Goal: Task Accomplishment & Management: Manage account settings

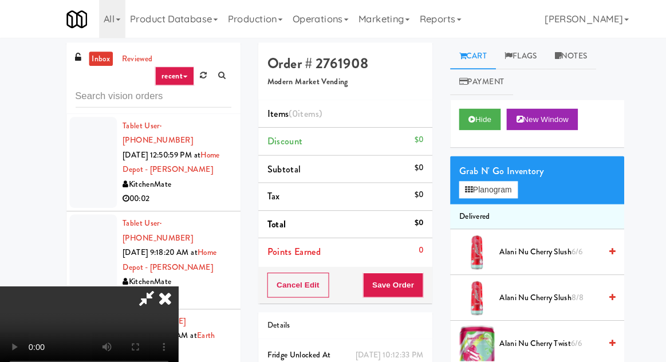
scroll to position [9352, 0]
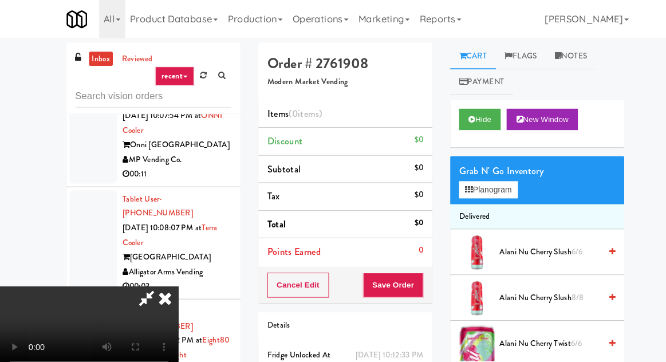
click at [172, 276] on icon at bounding box center [159, 287] width 25 height 23
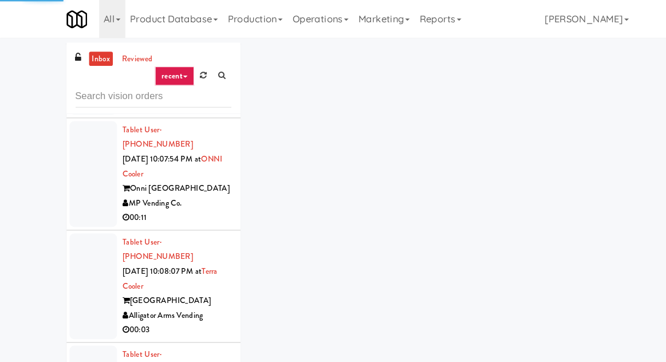
scroll to position [9316, 0]
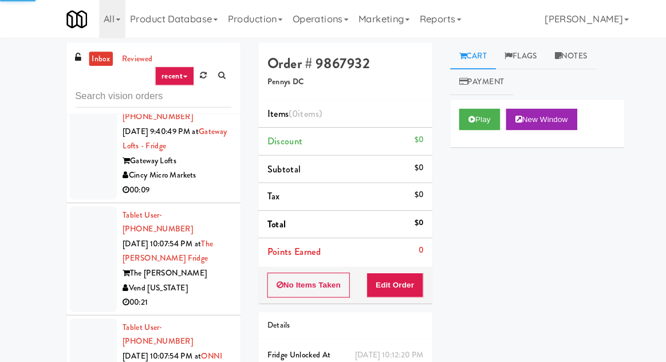
scroll to position [9120, 0]
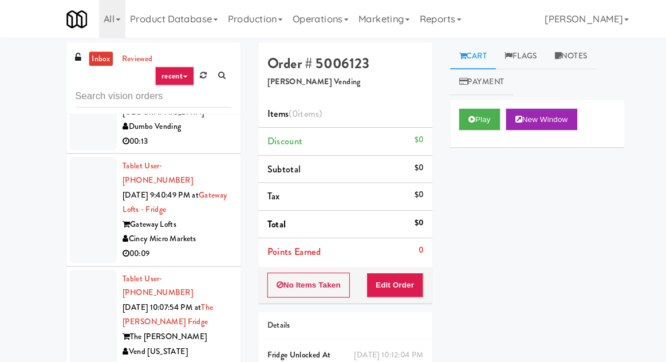
scroll to position [9051, 0]
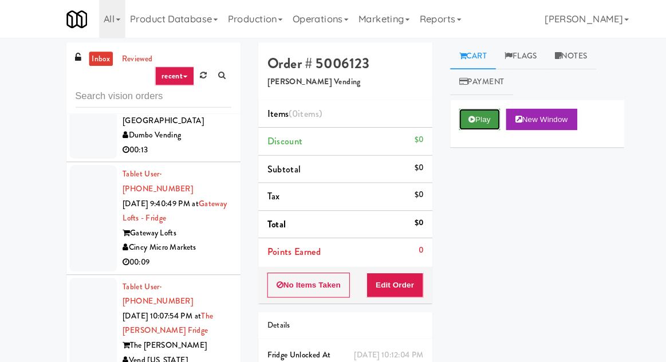
click at [465, 116] on button "Play" at bounding box center [463, 115] width 40 height 21
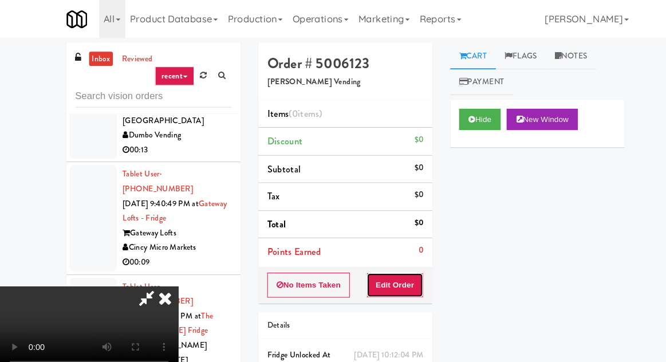
click at [407, 263] on button "Edit Order" at bounding box center [382, 275] width 56 height 24
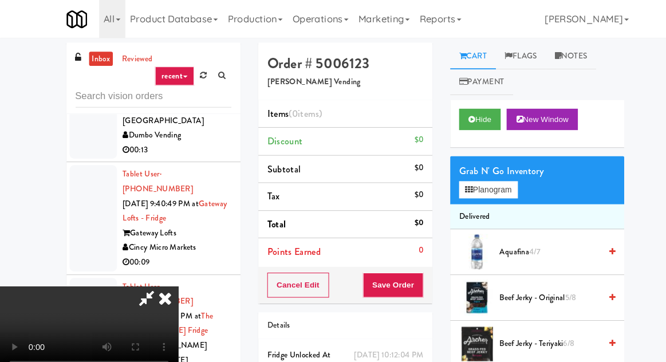
scroll to position [42, 0]
click at [489, 176] on button "Planogram" at bounding box center [471, 183] width 56 height 17
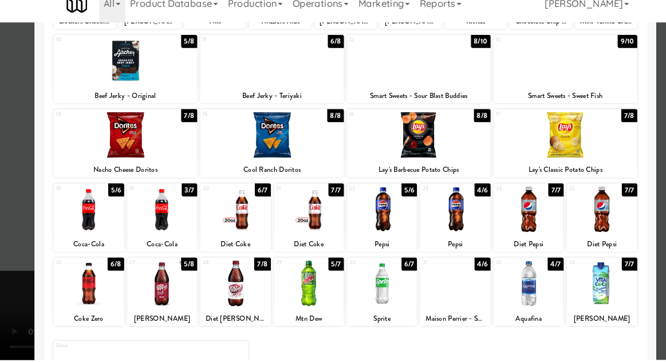
scroll to position [145, 0]
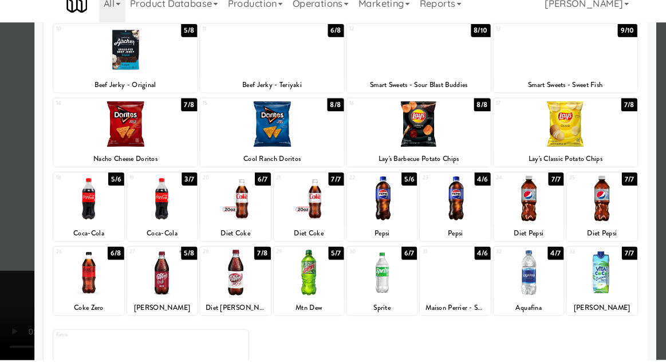
click at [315, 284] on div at bounding box center [298, 278] width 68 height 44
click at [303, 305] on div "Mtn Dew" at bounding box center [298, 312] width 64 height 14
click at [309, 281] on div at bounding box center [298, 278] width 68 height 44
click at [312, 284] on div at bounding box center [298, 278] width 68 height 44
click at [30, 216] on div at bounding box center [333, 181] width 666 height 362
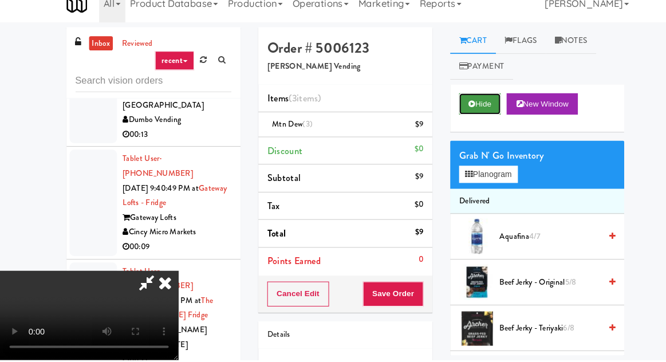
click at [456, 122] on button "Hide" at bounding box center [463, 115] width 40 height 21
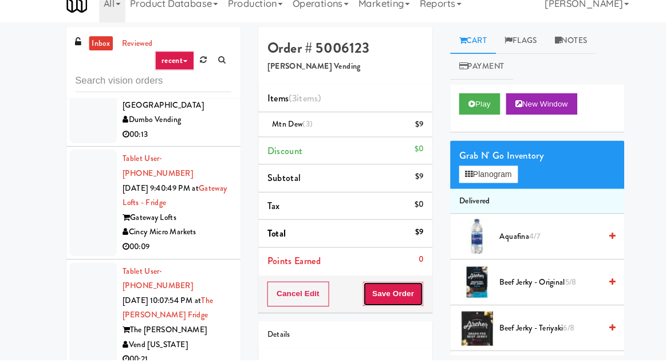
click at [383, 286] on button "Save Order" at bounding box center [379, 298] width 58 height 24
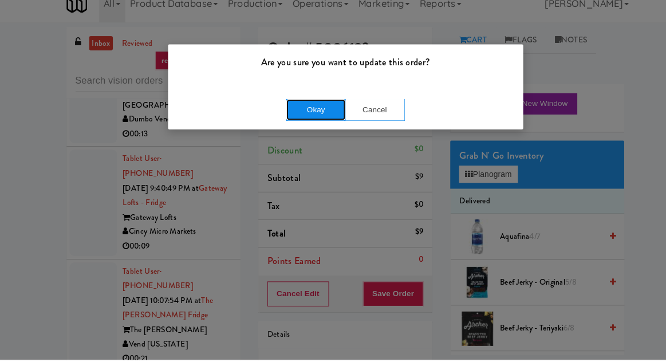
click at [295, 121] on button "Okay" at bounding box center [304, 121] width 57 height 21
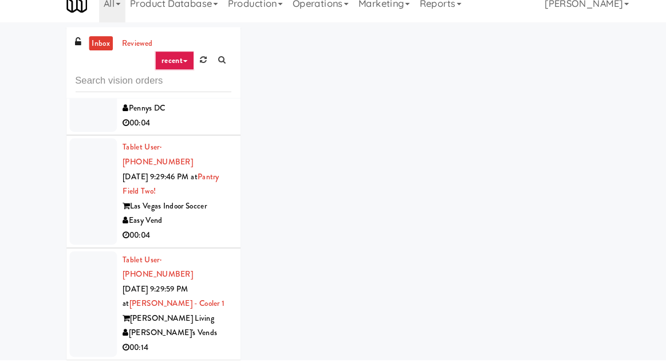
scroll to position [6265, 0]
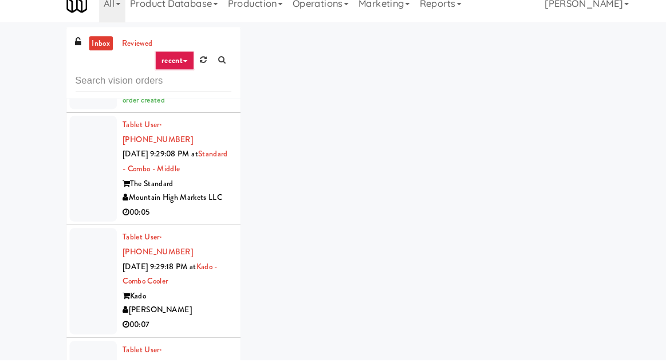
scroll to position [5606, 0]
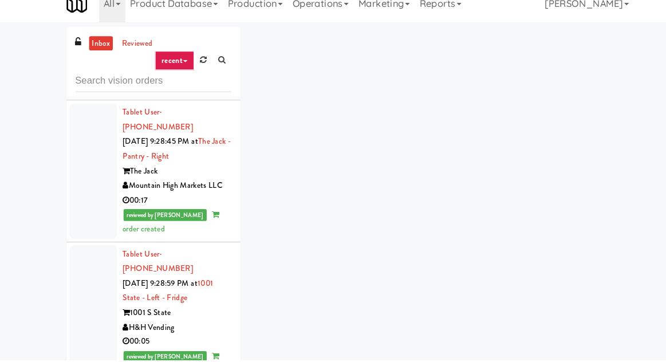
scroll to position [5211, 0]
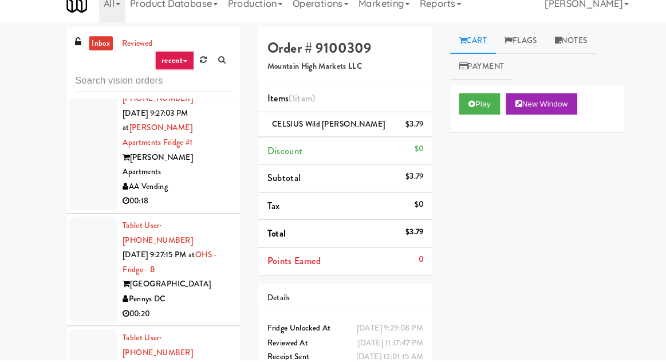
scroll to position [4580, 0]
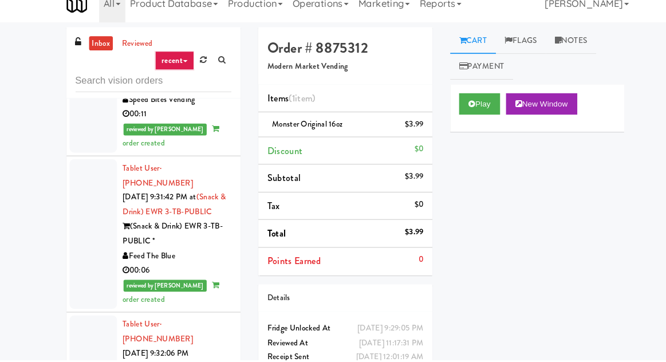
scroll to position [7379, 0]
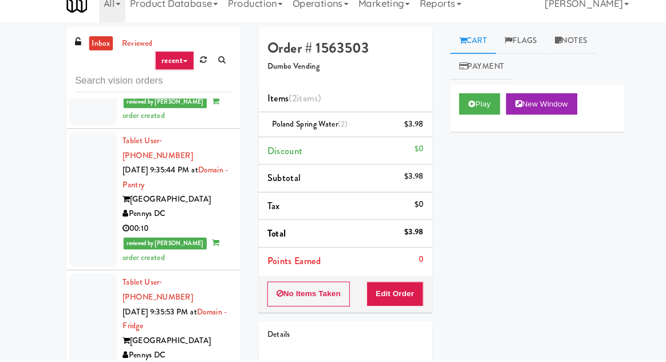
scroll to position [9483, 0]
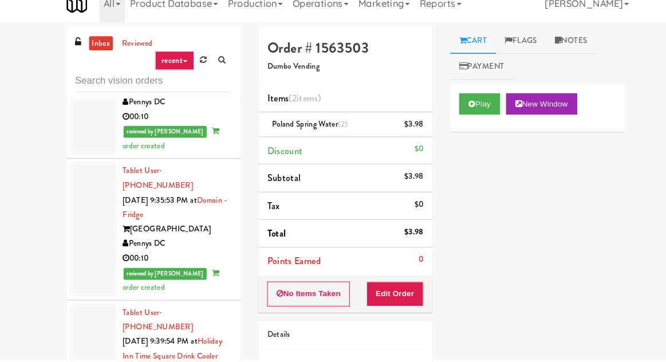
scroll to position [9597, 0]
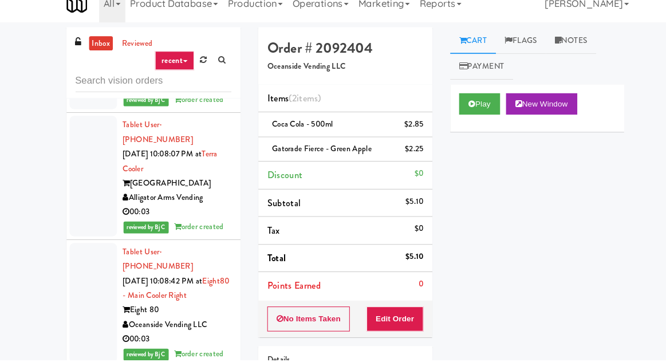
scroll to position [10241, 0]
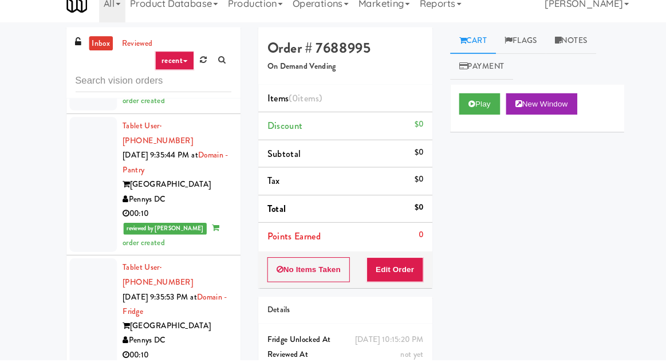
scroll to position [9427, 0]
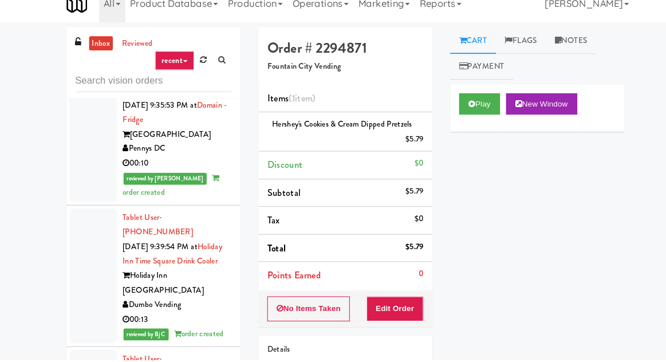
scroll to position [9628, 0]
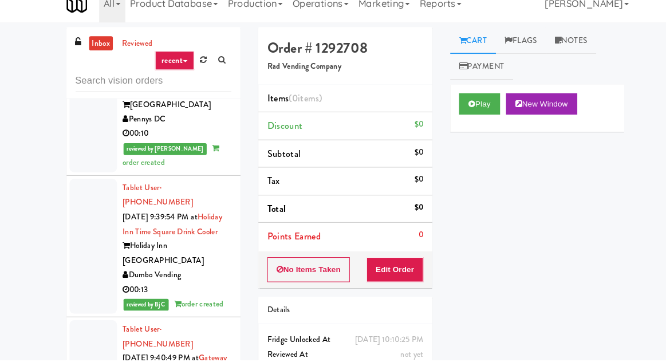
scroll to position [9662, 0]
click at [452, 117] on button "Play" at bounding box center [463, 115] width 40 height 21
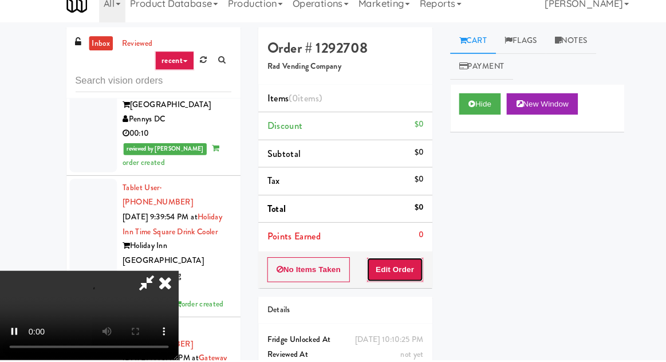
click at [399, 269] on button "Edit Order" at bounding box center [382, 275] width 56 height 24
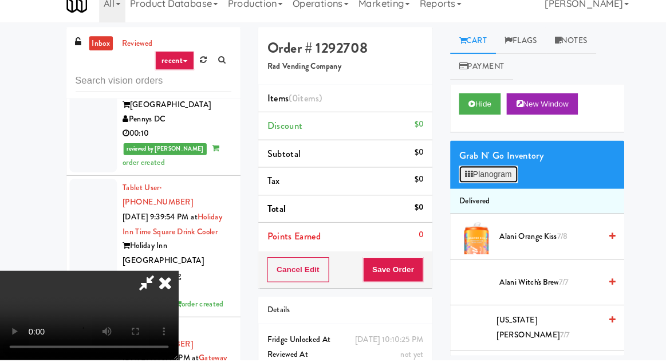
click at [465, 188] on button "Planogram" at bounding box center [471, 183] width 56 height 17
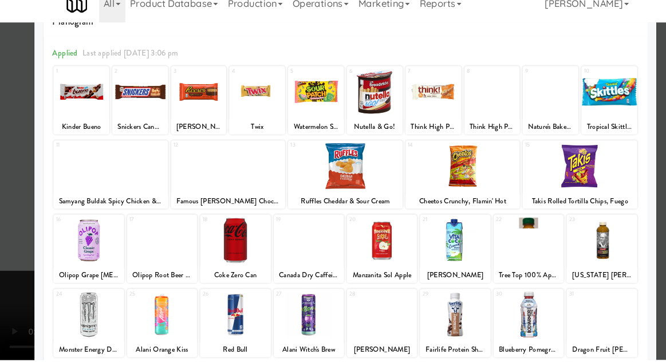
scroll to position [72, 0]
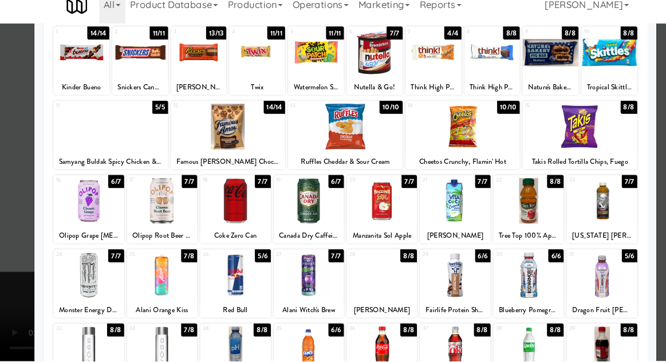
click at [68, 203] on div at bounding box center [86, 208] width 68 height 44
click at [10, 238] on div at bounding box center [333, 181] width 666 height 362
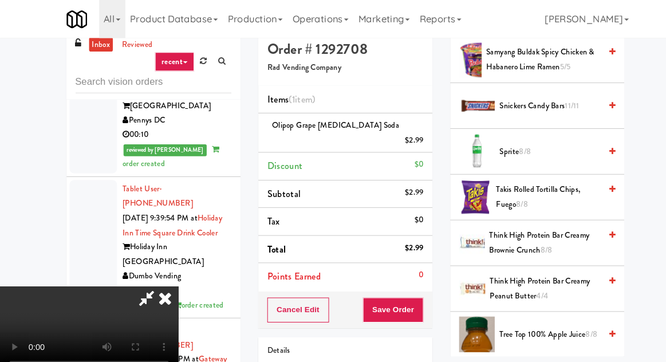
scroll to position [1320, 0]
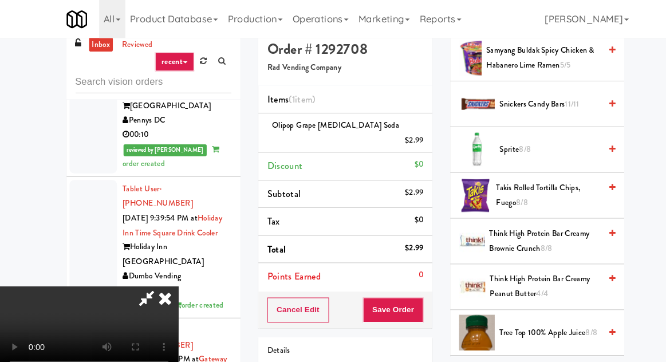
click at [493, 138] on span "Sprite 8/8" at bounding box center [530, 145] width 97 height 14
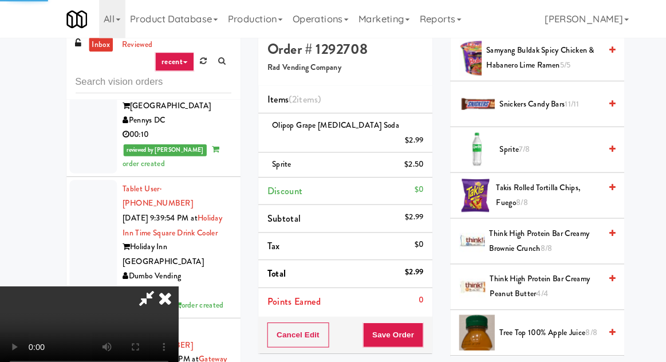
scroll to position [52, 0]
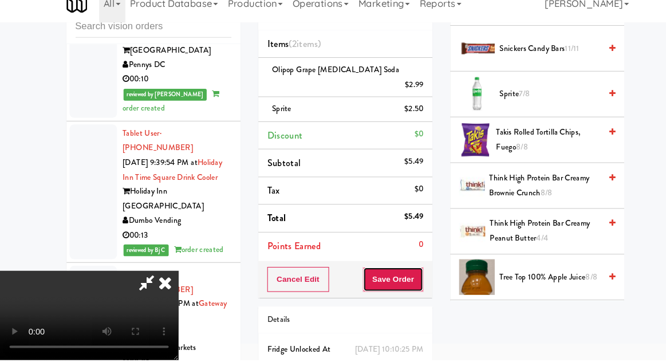
click at [406, 273] on button "Save Order" at bounding box center [379, 285] width 58 height 24
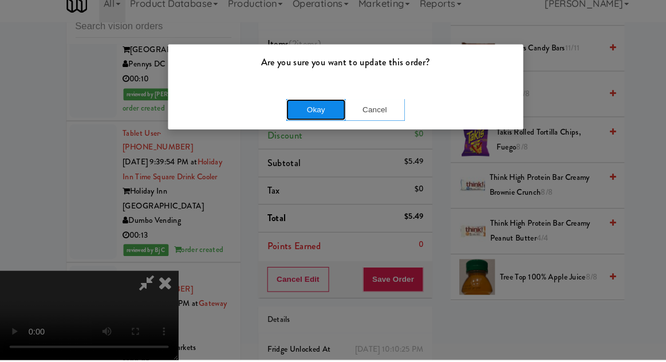
click at [299, 127] on button "Okay" at bounding box center [304, 121] width 57 height 21
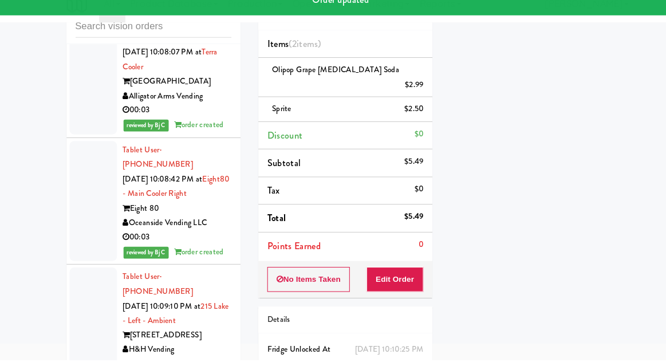
scroll to position [10225, 0]
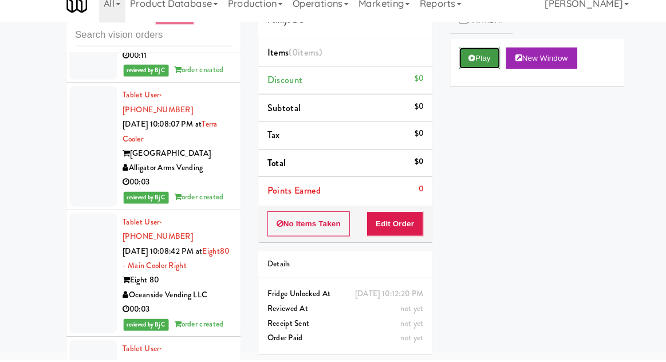
click at [443, 76] on button "Play" at bounding box center [463, 71] width 40 height 21
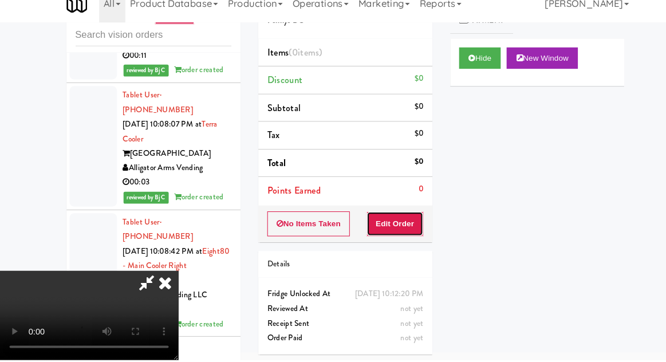
click at [398, 219] on button "Edit Order" at bounding box center [382, 231] width 56 height 24
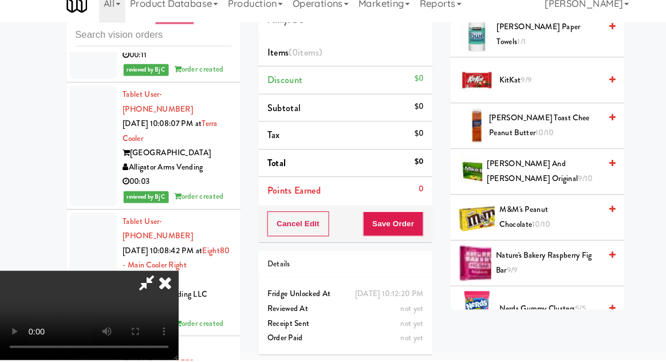
scroll to position [591, 0]
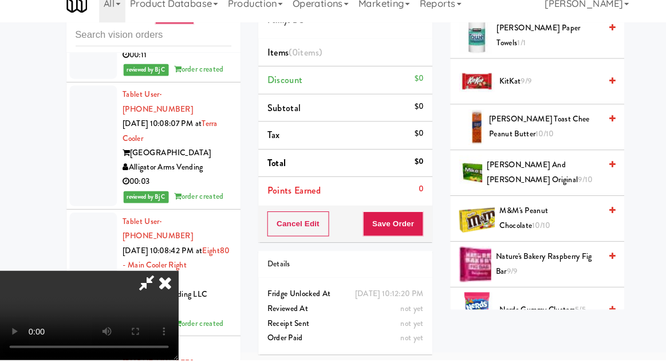
click at [537, 214] on span "M&M's Peanut Chocolate 10/10" at bounding box center [530, 225] width 97 height 28
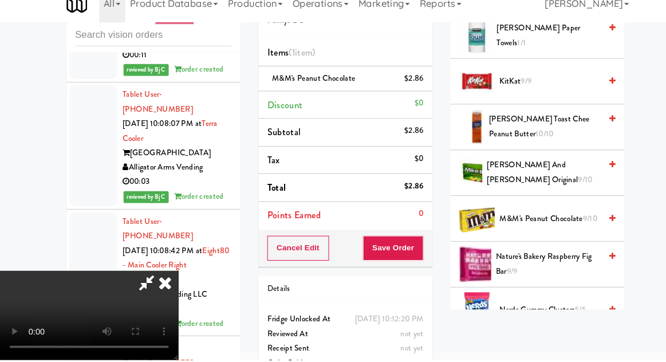
scroll to position [579, 0]
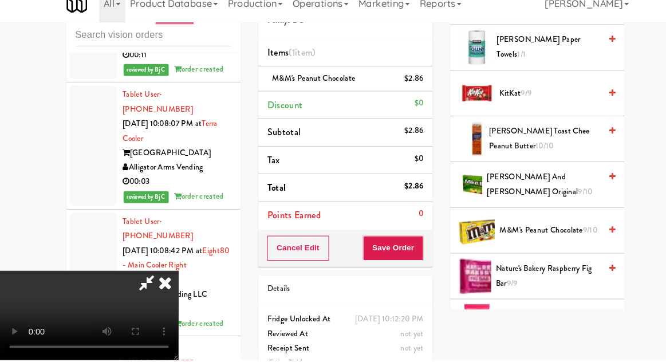
click at [536, 191] on span "[PERSON_NAME] and [PERSON_NAME] Original 9/10" at bounding box center [524, 193] width 109 height 28
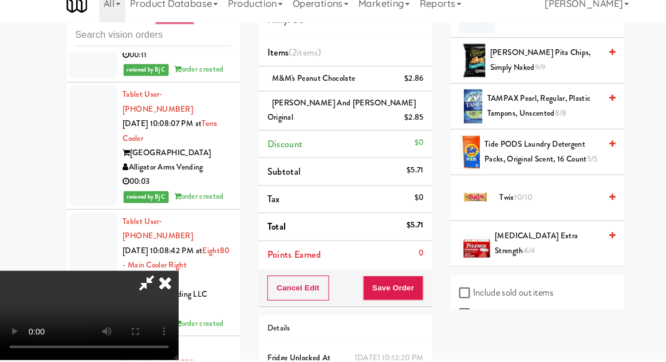
scroll to position [1439, 0]
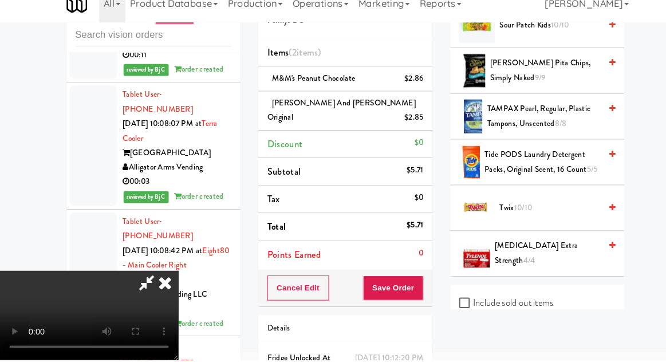
click at [537, 209] on span "Twix 10/10" at bounding box center [530, 216] width 97 height 14
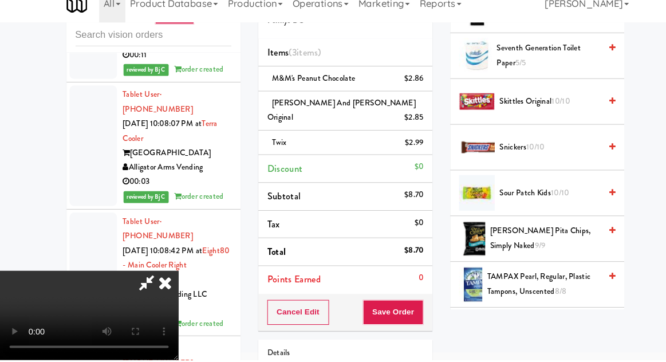
scroll to position [1277, 0]
click at [539, 196] on span "10/10" at bounding box center [541, 201] width 18 height 11
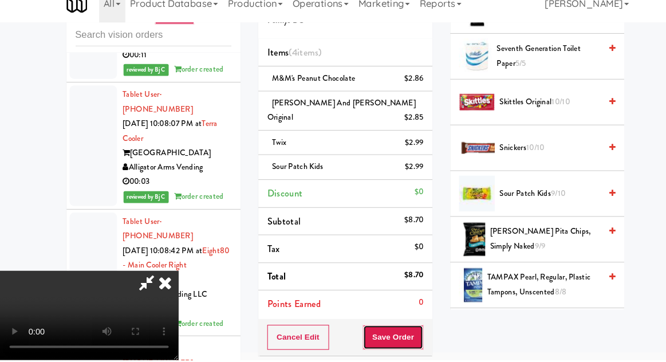
click at [406, 329] on button "Save Order" at bounding box center [379, 340] width 58 height 24
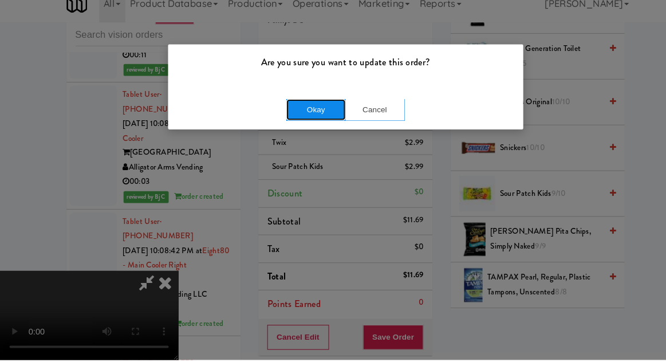
click at [284, 125] on button "Okay" at bounding box center [304, 121] width 57 height 21
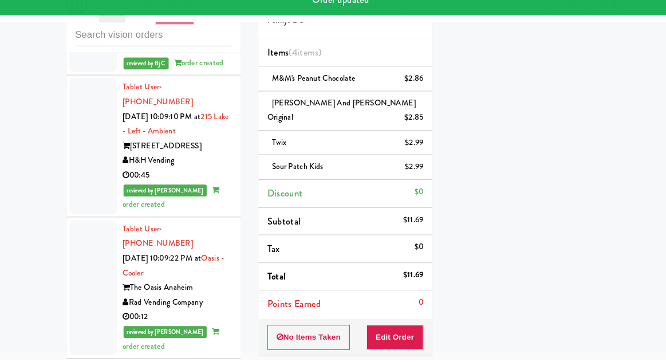
scroll to position [10472, 0]
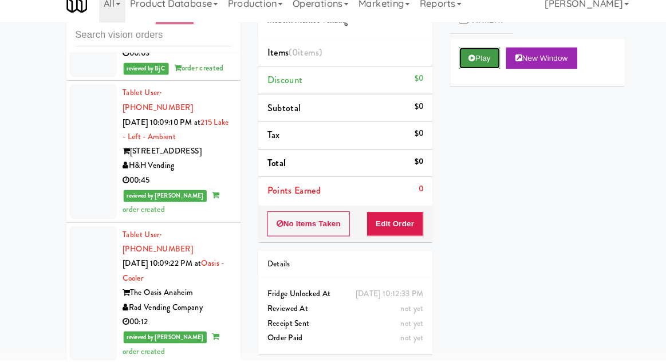
click at [459, 75] on button "Play" at bounding box center [463, 71] width 40 height 21
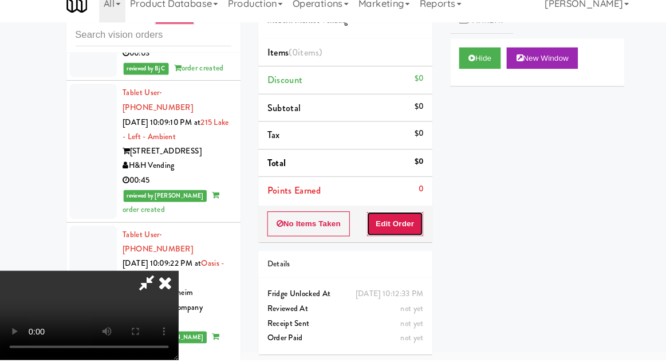
click at [388, 225] on button "Edit Order" at bounding box center [382, 231] width 56 height 24
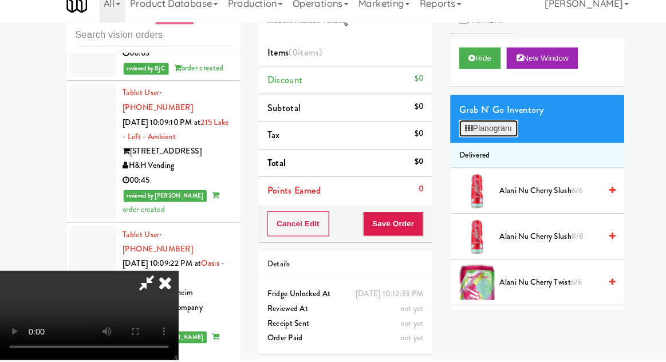
click at [489, 135] on button "Planogram" at bounding box center [471, 139] width 56 height 17
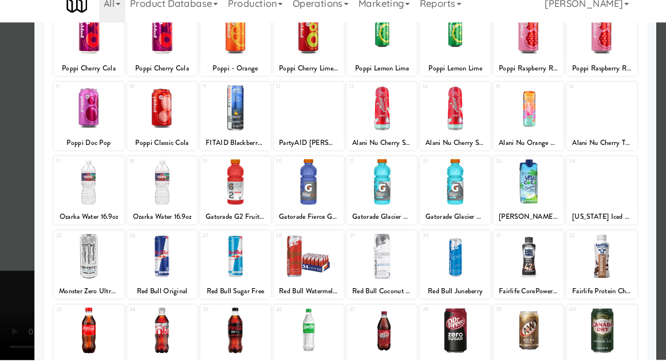
scroll to position [115, 0]
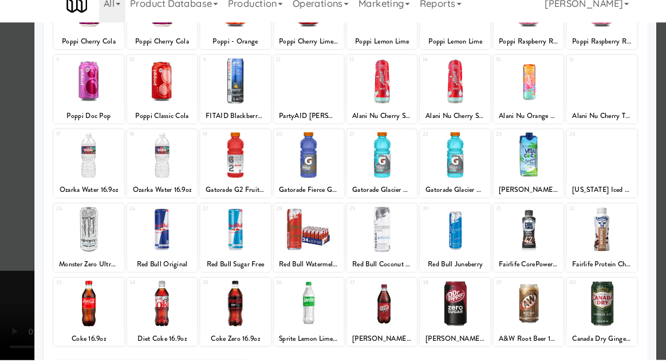
click at [74, 237] on div at bounding box center [86, 236] width 68 height 44
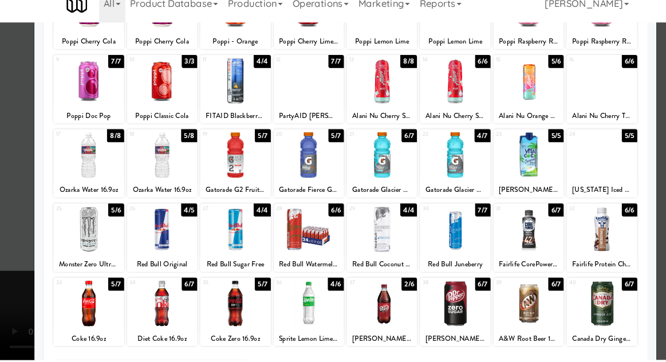
click at [67, 246] on div at bounding box center [86, 236] width 68 height 44
click at [15, 243] on div at bounding box center [333, 181] width 666 height 362
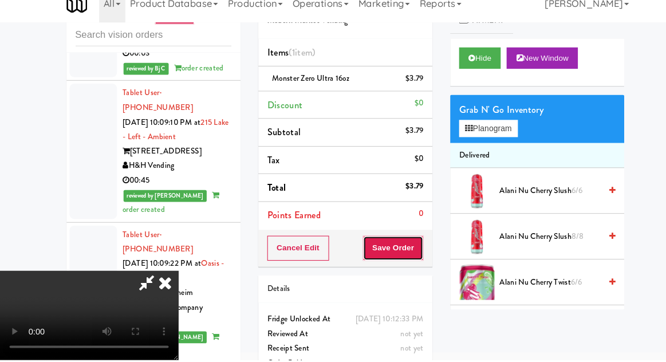
click at [409, 248] on button "Save Order" at bounding box center [379, 254] width 58 height 24
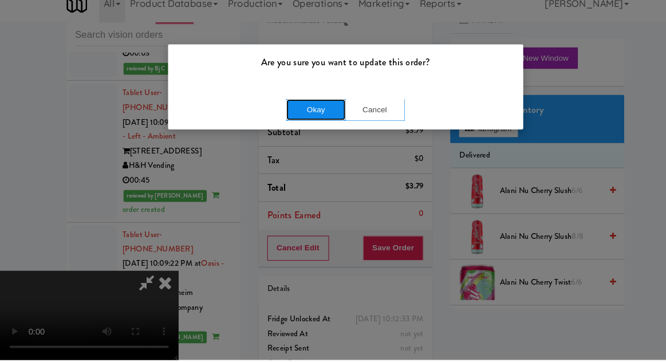
click at [283, 129] on button "Okay" at bounding box center [304, 121] width 57 height 21
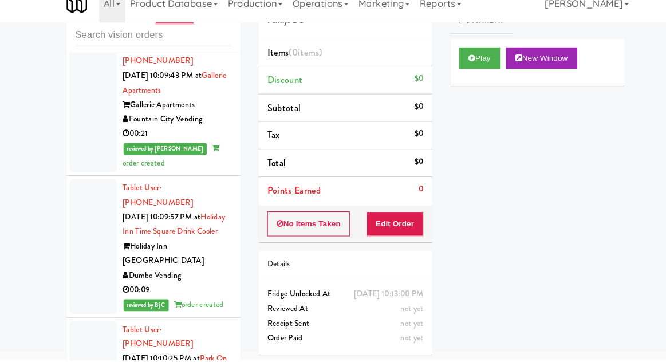
scroll to position [10915, 0]
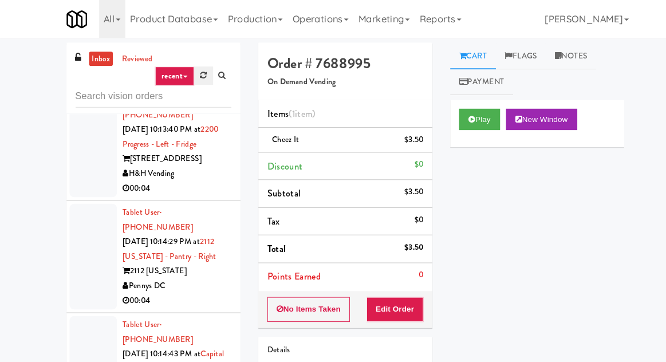
click at [189, 70] on link at bounding box center [196, 72] width 18 height 17
